Goal: Task Accomplishment & Management: Complete application form

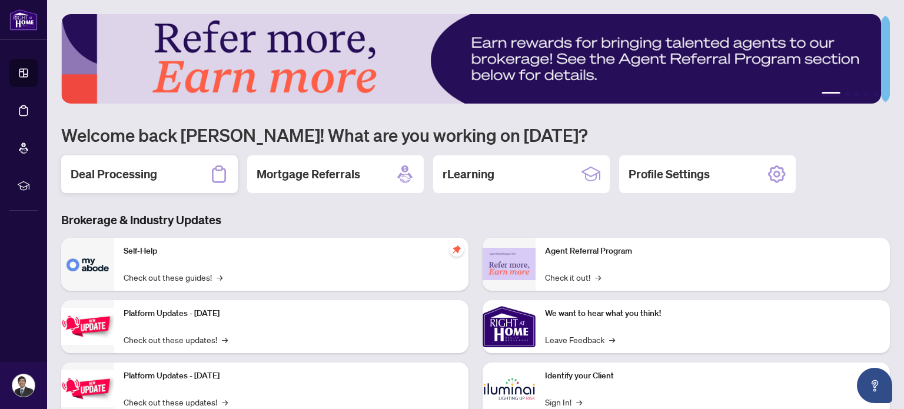
click at [156, 176] on h2 "Deal Processing" at bounding box center [114, 174] width 87 height 16
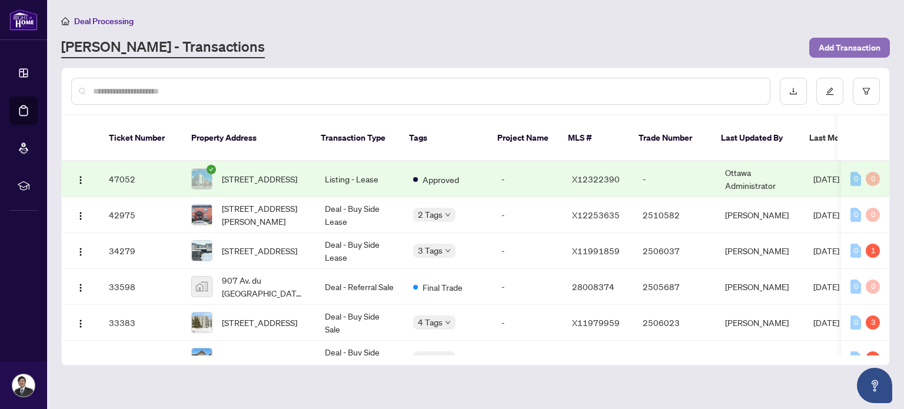
click at [834, 49] on span "Add Transaction" at bounding box center [850, 47] width 62 height 19
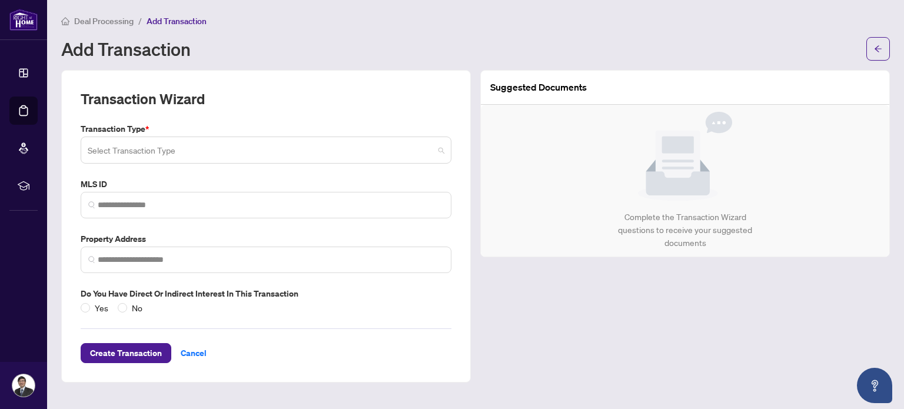
click at [319, 156] on input "search" at bounding box center [261, 152] width 346 height 26
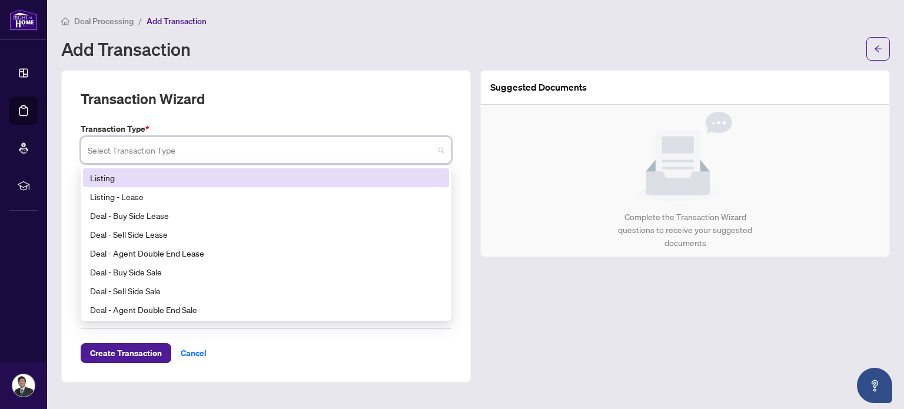
click at [305, 178] on div "Listing" at bounding box center [266, 177] width 352 height 13
